Goal: Task Accomplishment & Management: Use online tool/utility

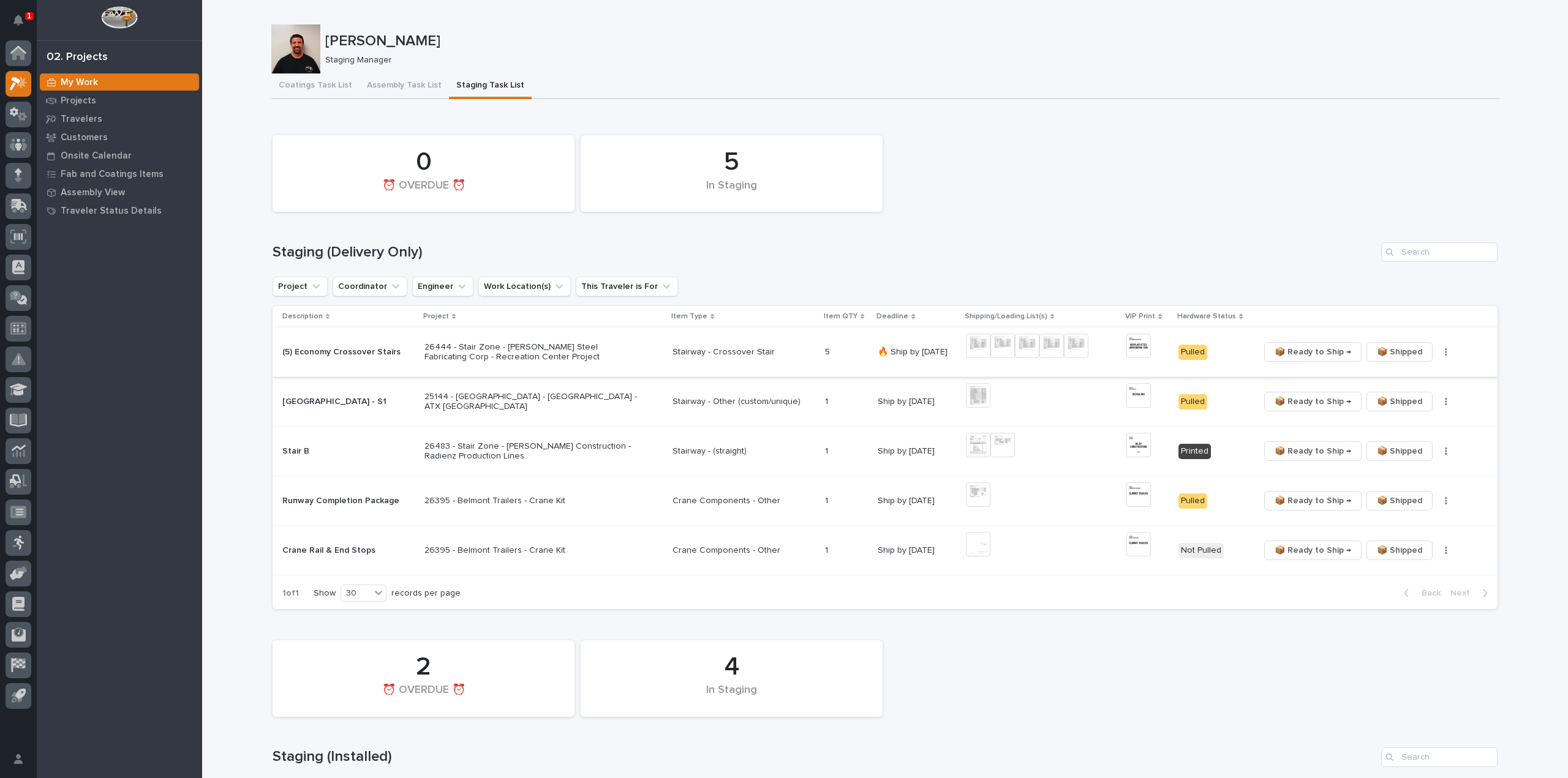
click at [1327, 350] on span "📦 Ready to Ship →" at bounding box center [1312, 352] width 76 height 15
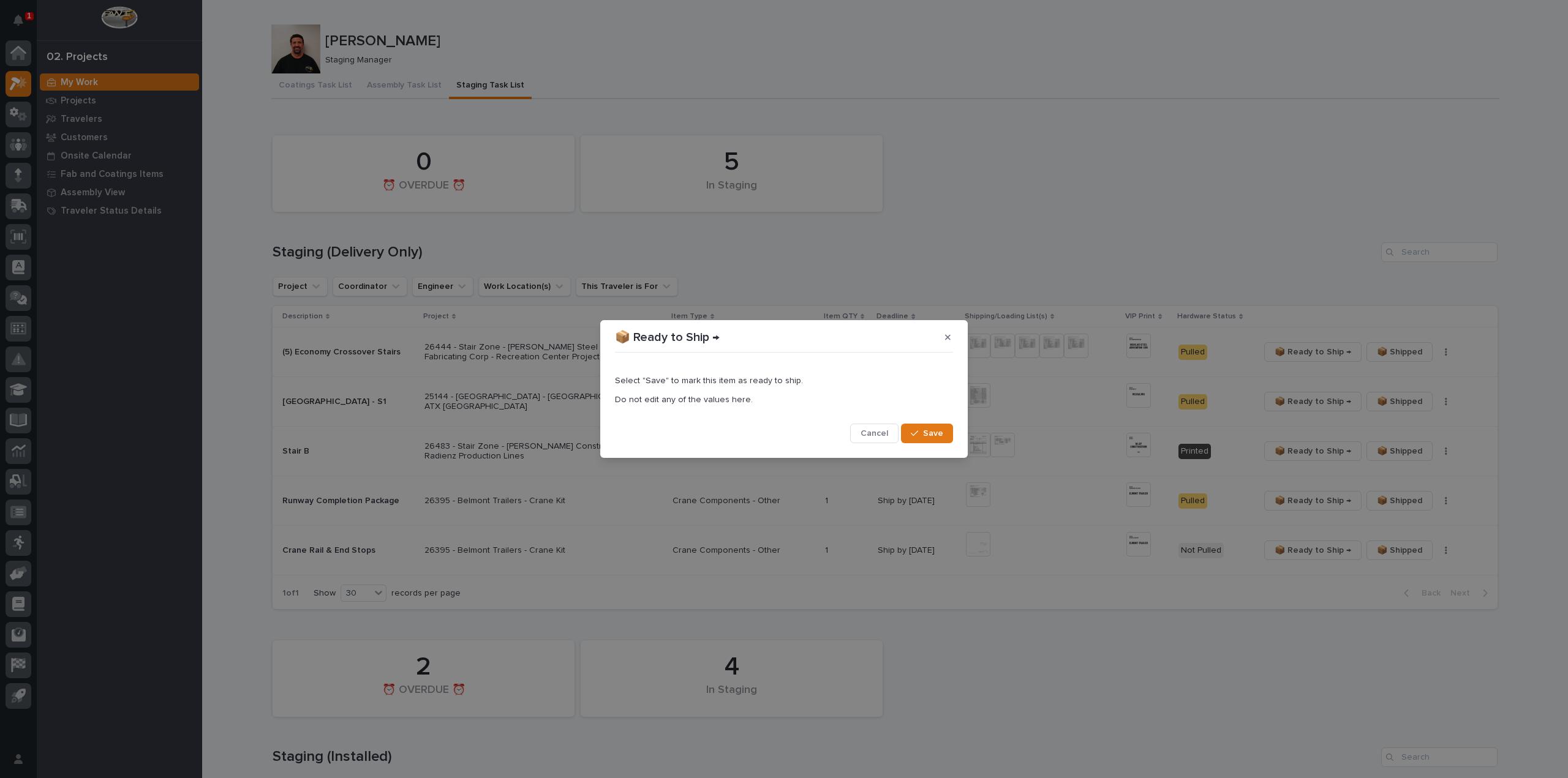
drag, startPoint x: 927, startPoint y: 436, endPoint x: 957, endPoint y: 387, distance: 57.5
click at [928, 435] on span "Save" at bounding box center [933, 433] width 20 height 11
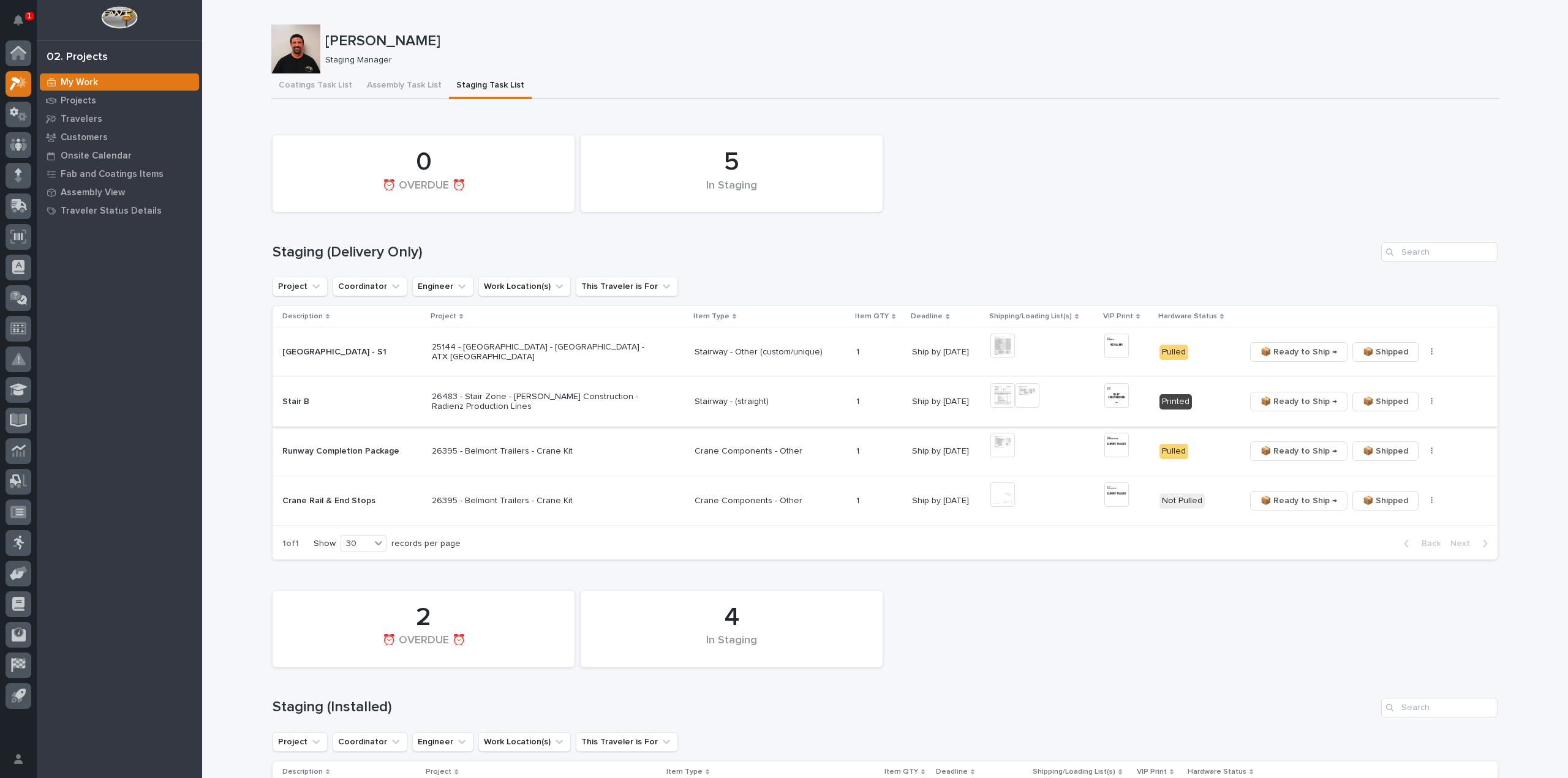
click at [1031, 394] on img at bounding box center [1026, 395] width 25 height 25
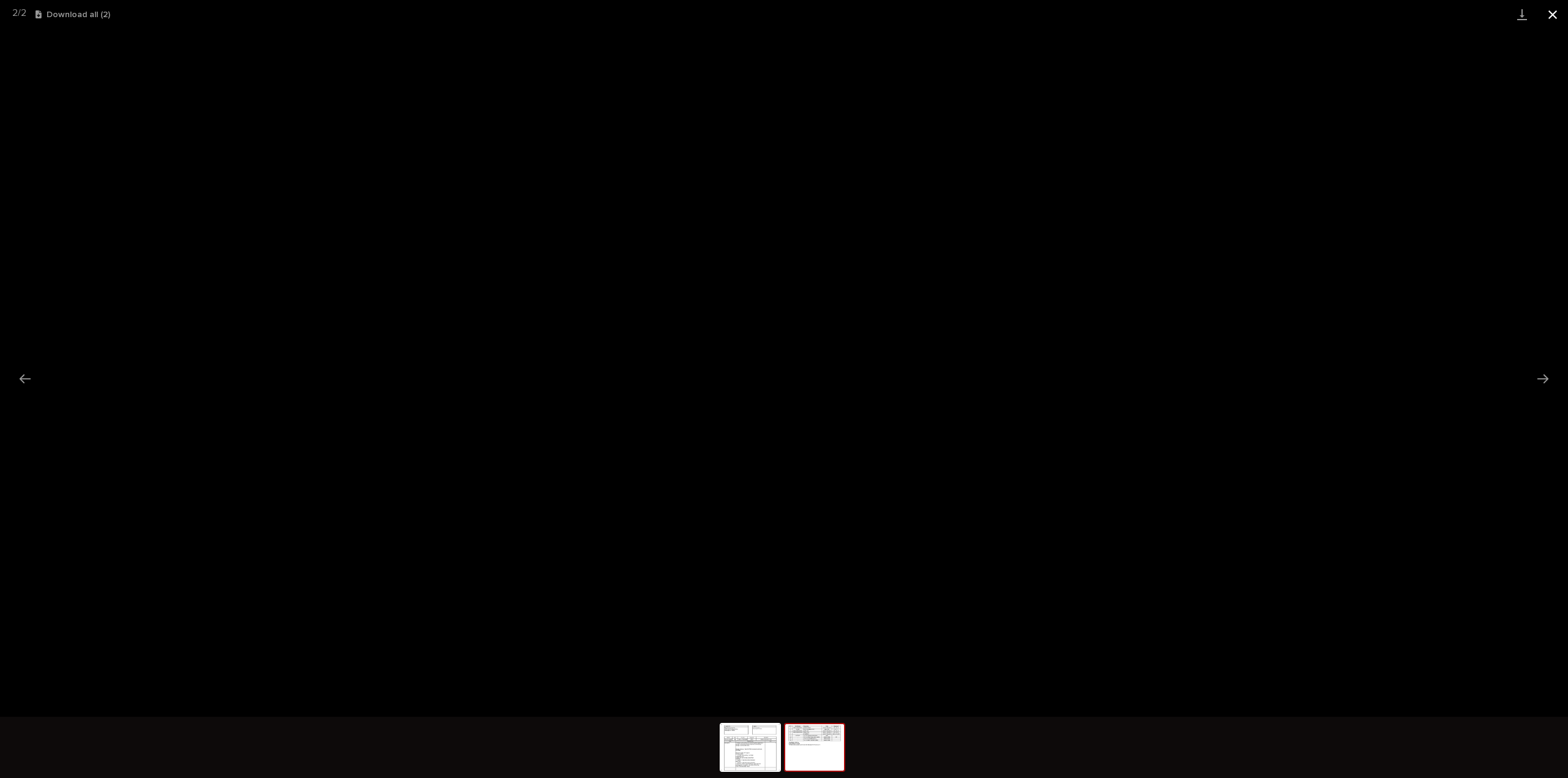
click at [1549, 17] on button "Close gallery" at bounding box center [1551, 14] width 30 height 28
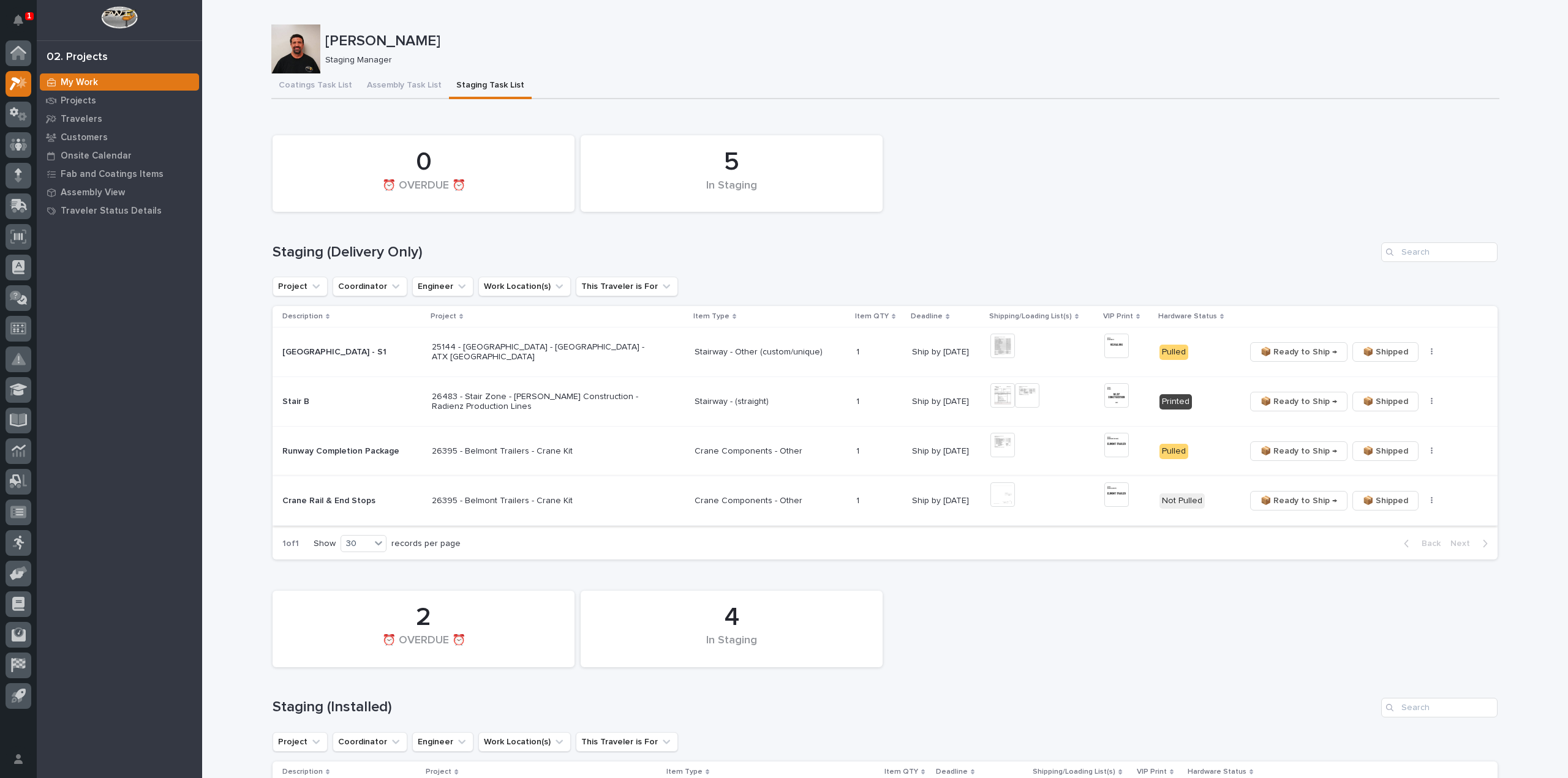
click at [1002, 503] on img at bounding box center [1002, 495] width 25 height 25
